Goal: Task Accomplishment & Management: Manage account settings

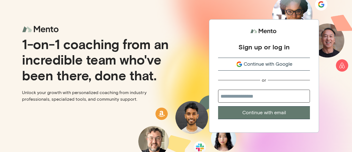
click at [243, 96] on input "email" at bounding box center [264, 95] width 92 height 13
type input "**********"
click at [255, 110] on button "Continue with email" at bounding box center [264, 112] width 92 height 13
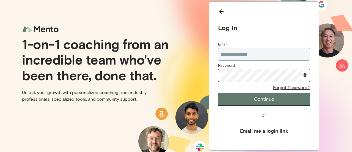
click at [248, 95] on button "Continue" at bounding box center [264, 98] width 92 height 13
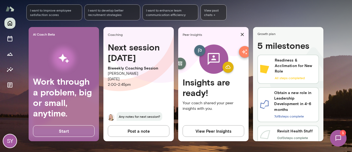
click at [128, 89] on div "Next session [DATE] Biweekly Coaching Session [PERSON_NAME] [DATE] 2:00 - 2:45p…" at bounding box center [138, 84] width 70 height 85
click at [12, 38] on icon "Sessions" at bounding box center [9, 38] width 5 height 5
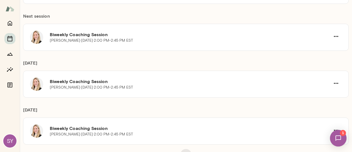
scroll to position [123, 0]
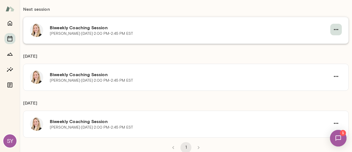
click at [333, 31] on icon "button" at bounding box center [336, 29] width 7 height 7
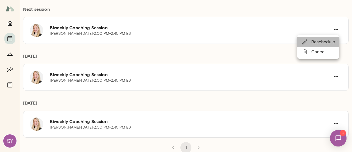
click at [326, 42] on span "Reschedule" at bounding box center [323, 41] width 24 height 7
